Goal: Task Accomplishment & Management: Manage account settings

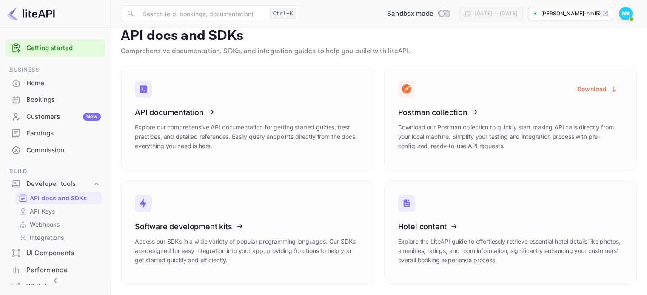
scroll to position [114, 0]
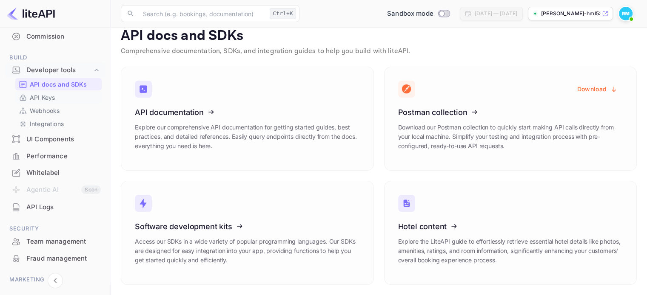
click at [58, 91] on div "API Keys" at bounding box center [58, 97] width 86 height 12
click at [39, 99] on p "API Keys" at bounding box center [42, 97] width 25 height 9
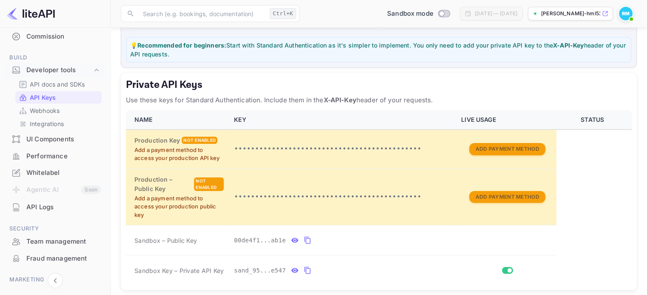
scroll to position [128, 0]
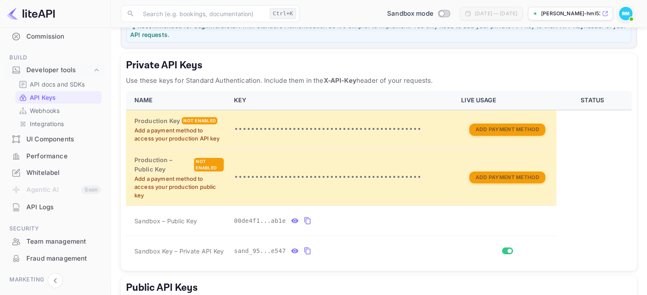
click at [44, 170] on div "Whitelabel" at bounding box center [63, 173] width 74 height 10
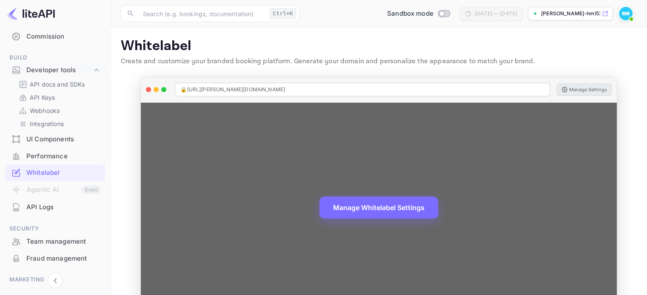
click at [584, 88] on button "Manage Settings" at bounding box center [583, 90] width 55 height 12
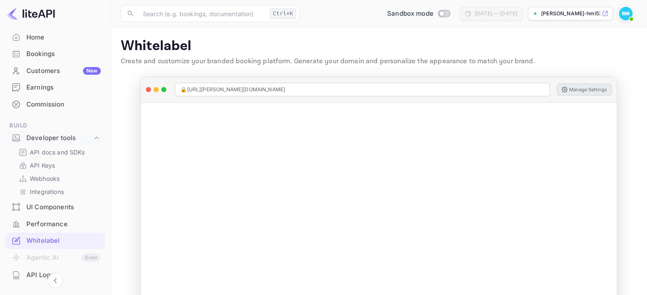
scroll to position [46, 0]
click at [93, 138] on icon at bounding box center [96, 138] width 9 height 9
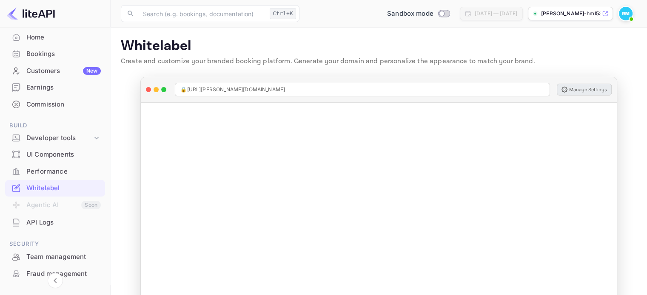
click at [607, 11] on icon at bounding box center [604, 13] width 5 height 5
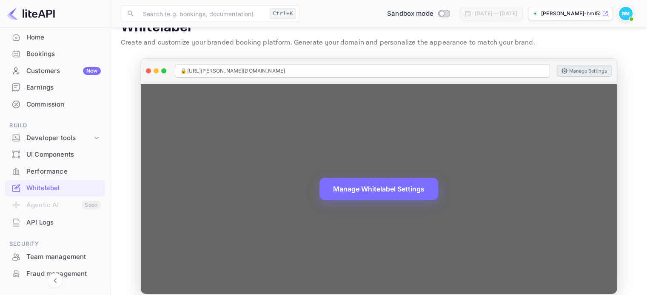
scroll to position [28, 0]
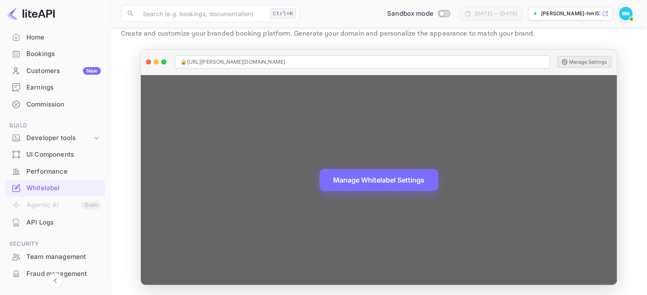
click at [575, 61] on button "Manage Settings" at bounding box center [583, 62] width 55 height 12
